Goal: Find specific page/section: Find specific page/section

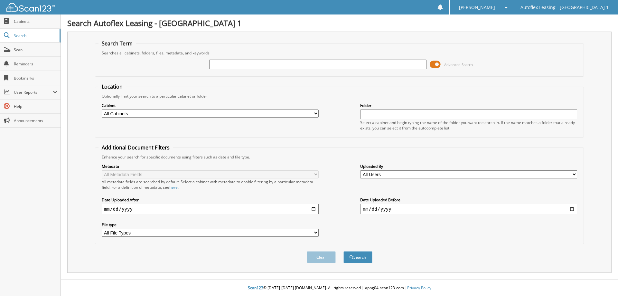
click at [227, 64] on input "text" at bounding box center [317, 65] width 217 height 10
click at [220, 67] on input "text" at bounding box center [317, 65] width 217 height 10
type input "058478"
click at [361, 258] on button "Search" at bounding box center [357, 257] width 29 height 12
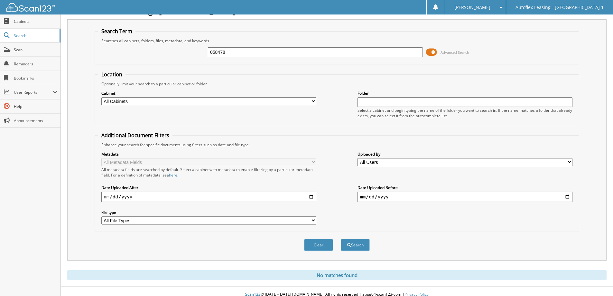
scroll to position [19, 0]
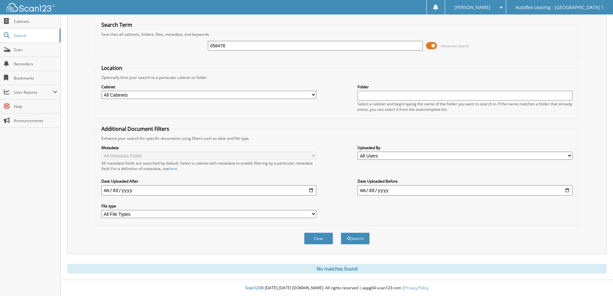
click at [210, 44] on input "058478" at bounding box center [315, 46] width 215 height 10
type input "9N058478"
click at [341, 232] on button "Search" at bounding box center [355, 238] width 29 height 12
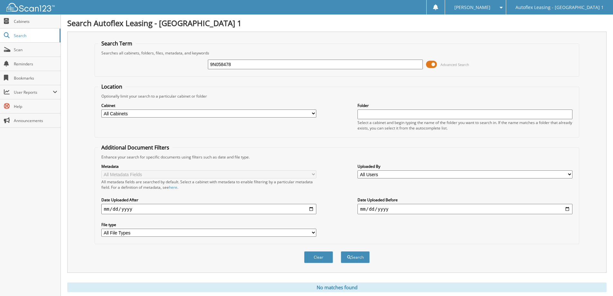
drag, startPoint x: 215, startPoint y: 64, endPoint x: 201, endPoint y: 65, distance: 13.5
click at [201, 65] on div "9N058478 Advanced Search" at bounding box center [337, 64] width 478 height 17
type input "N5058478"
click at [357, 258] on button "Search" at bounding box center [355, 257] width 29 height 12
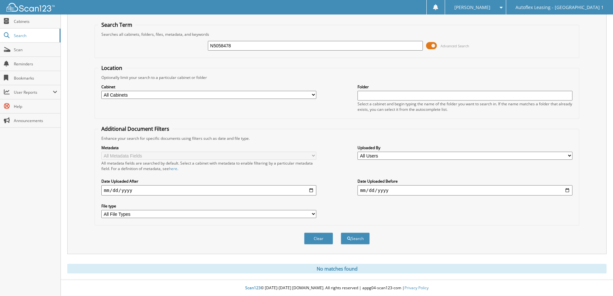
scroll to position [19, 0]
click at [23, 22] on span "Cabinets" at bounding box center [35, 21] width 43 height 5
